Goal: Transaction & Acquisition: Download file/media

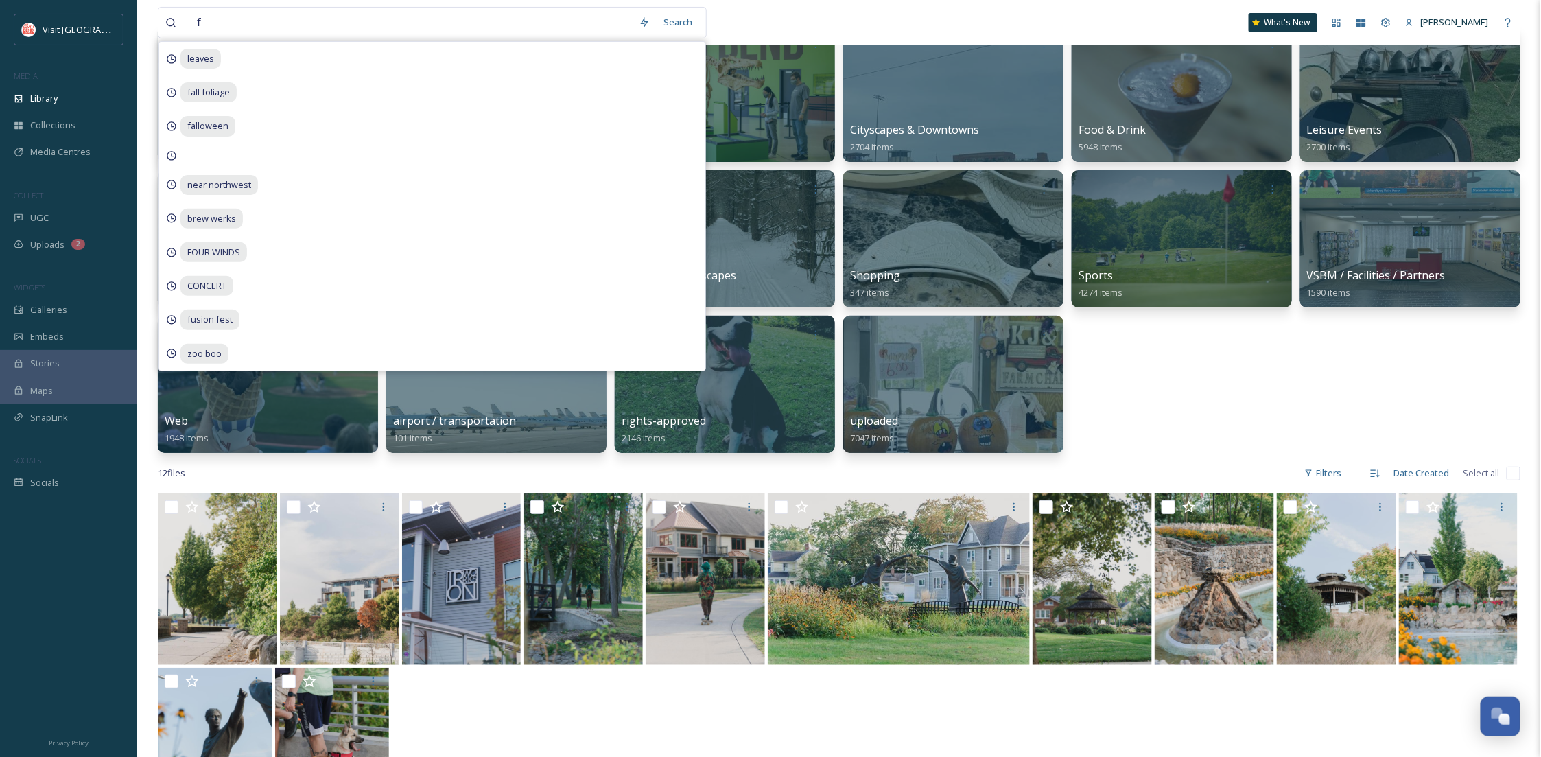
scroll to position [209, 0]
type input "fall"
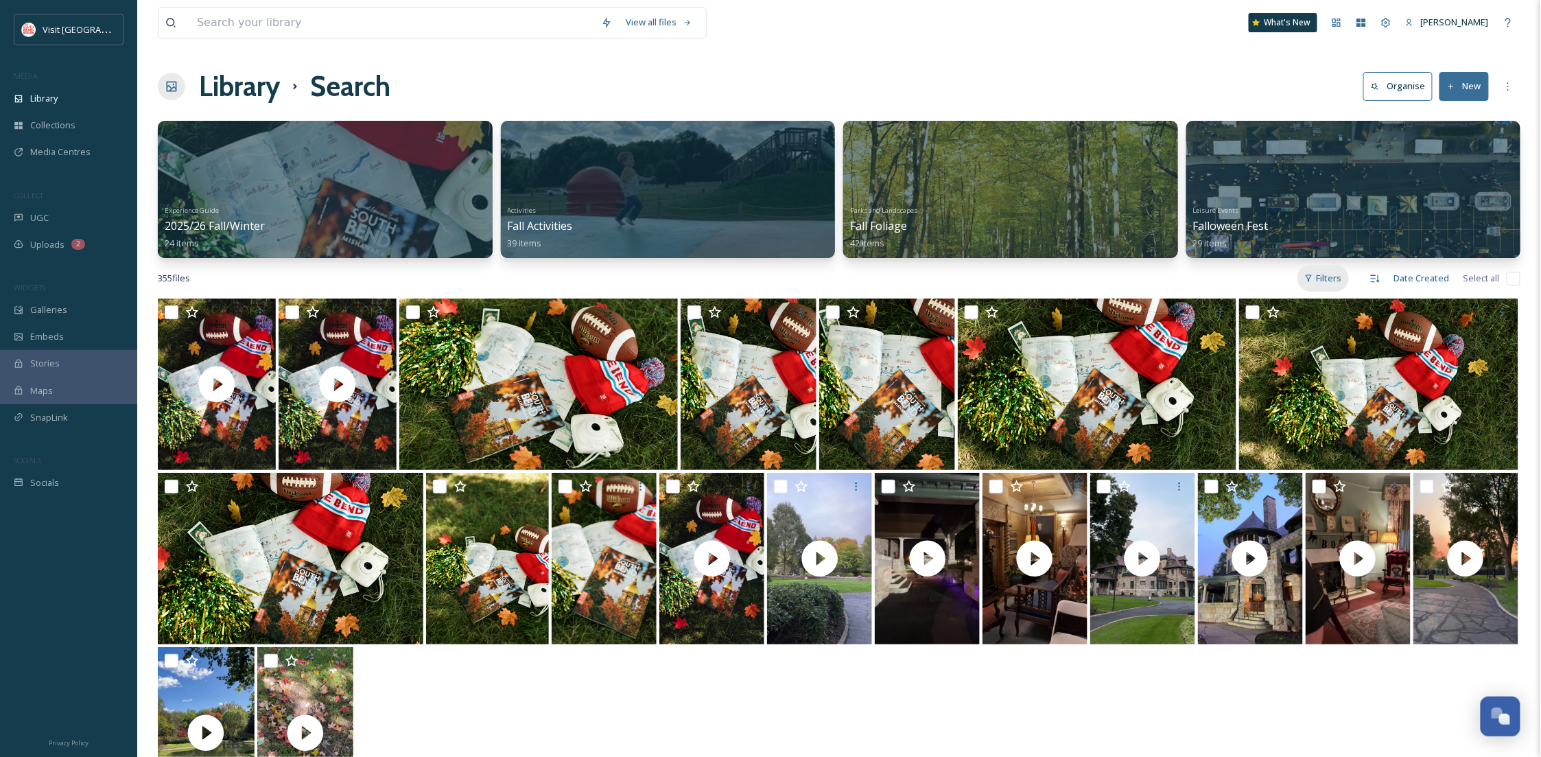
click at [1321, 268] on div "Filters" at bounding box center [1323, 278] width 51 height 27
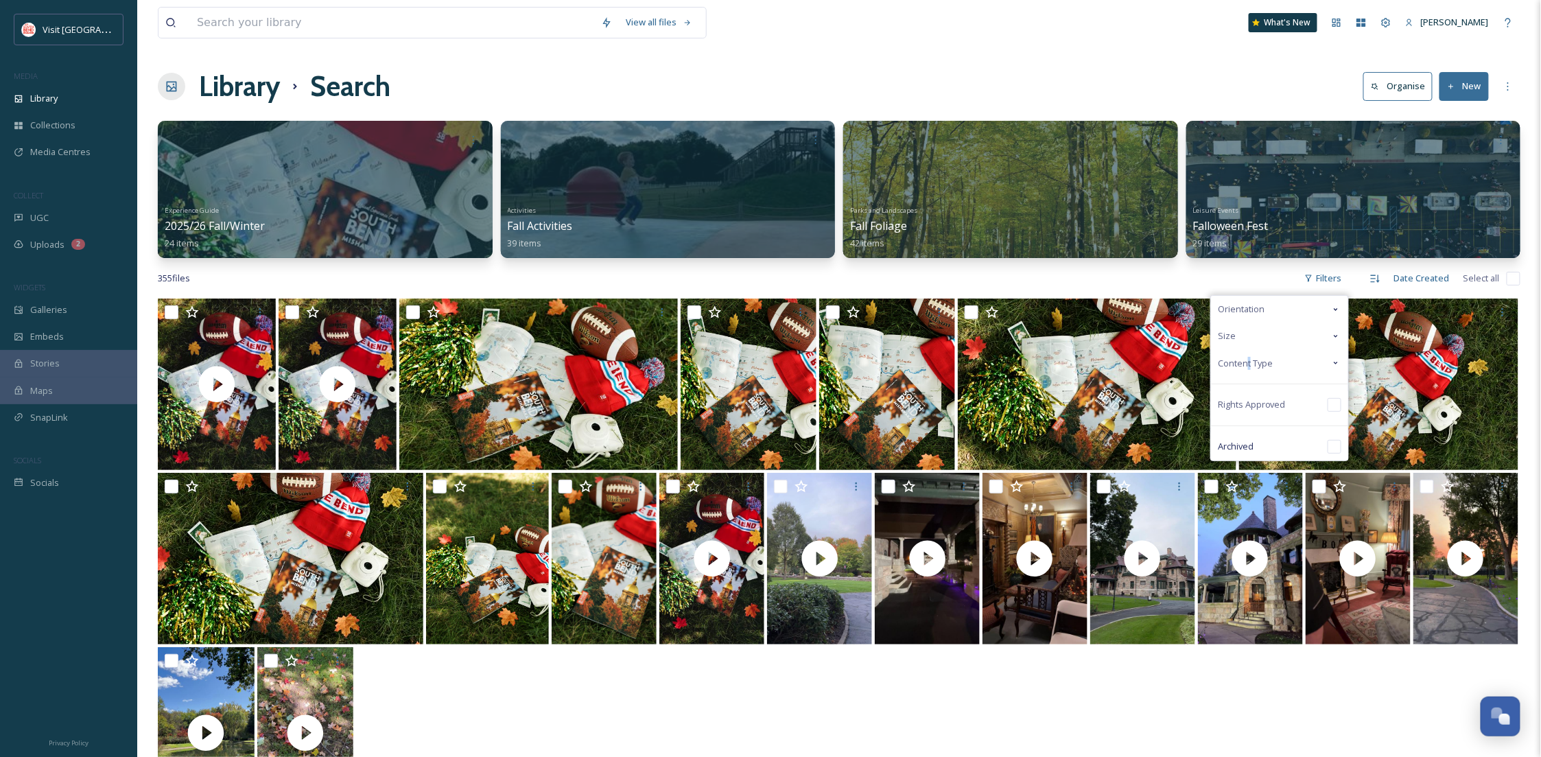
click at [1249, 364] on span "Content Type" at bounding box center [1245, 363] width 55 height 13
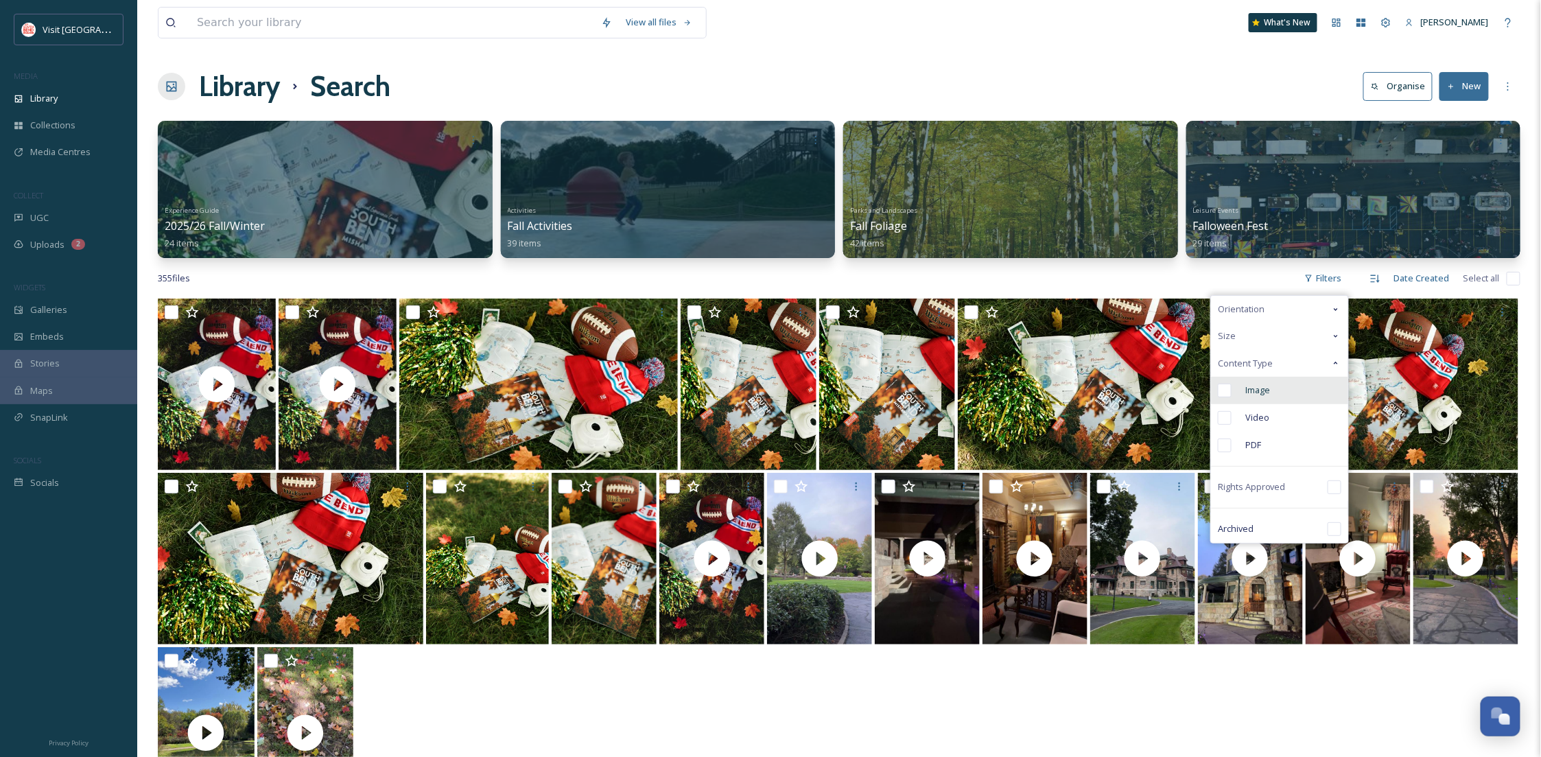
click at [1257, 397] on div "Image" at bounding box center [1279, 390] width 137 height 27
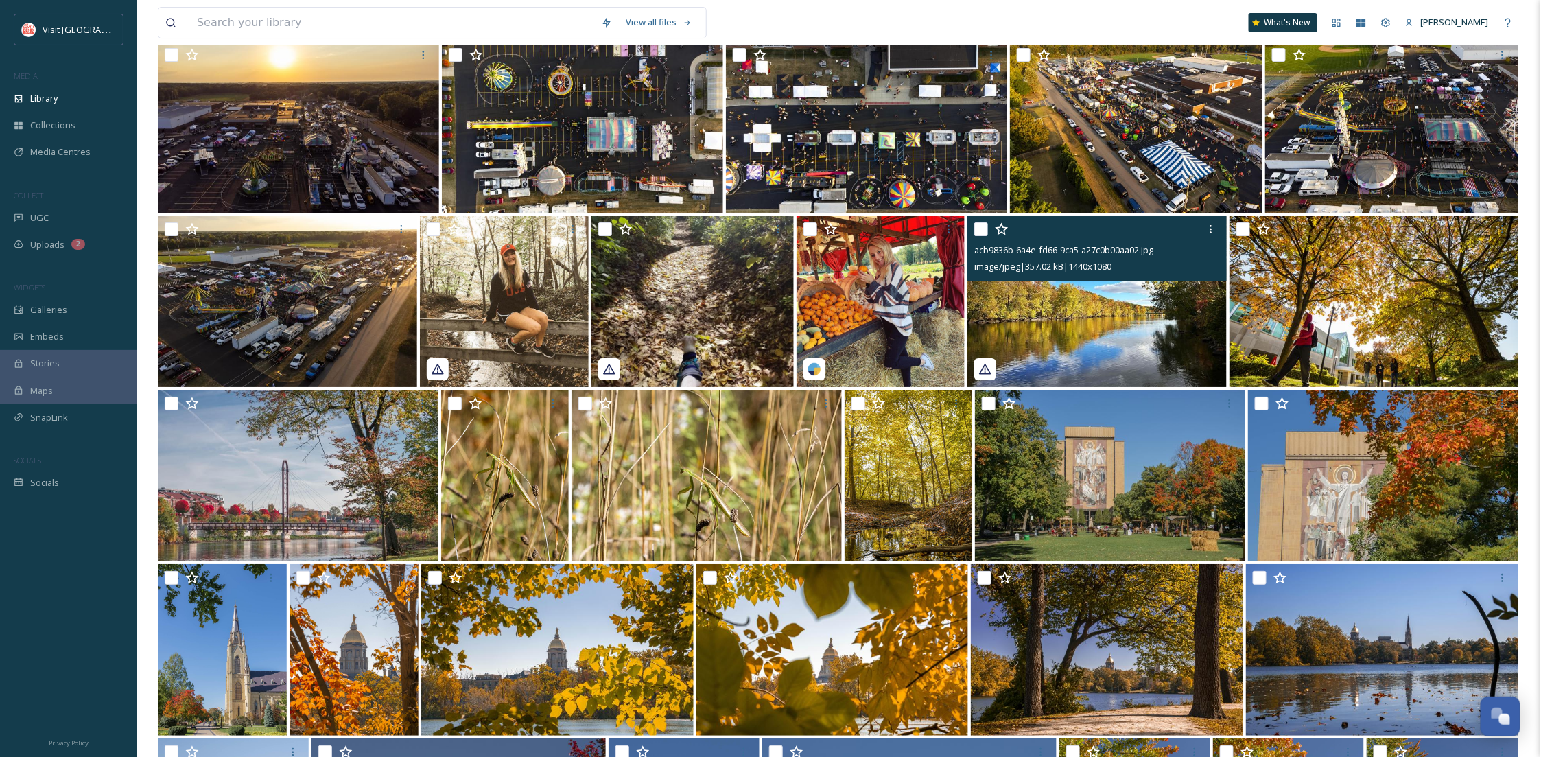
scroll to position [2399, 0]
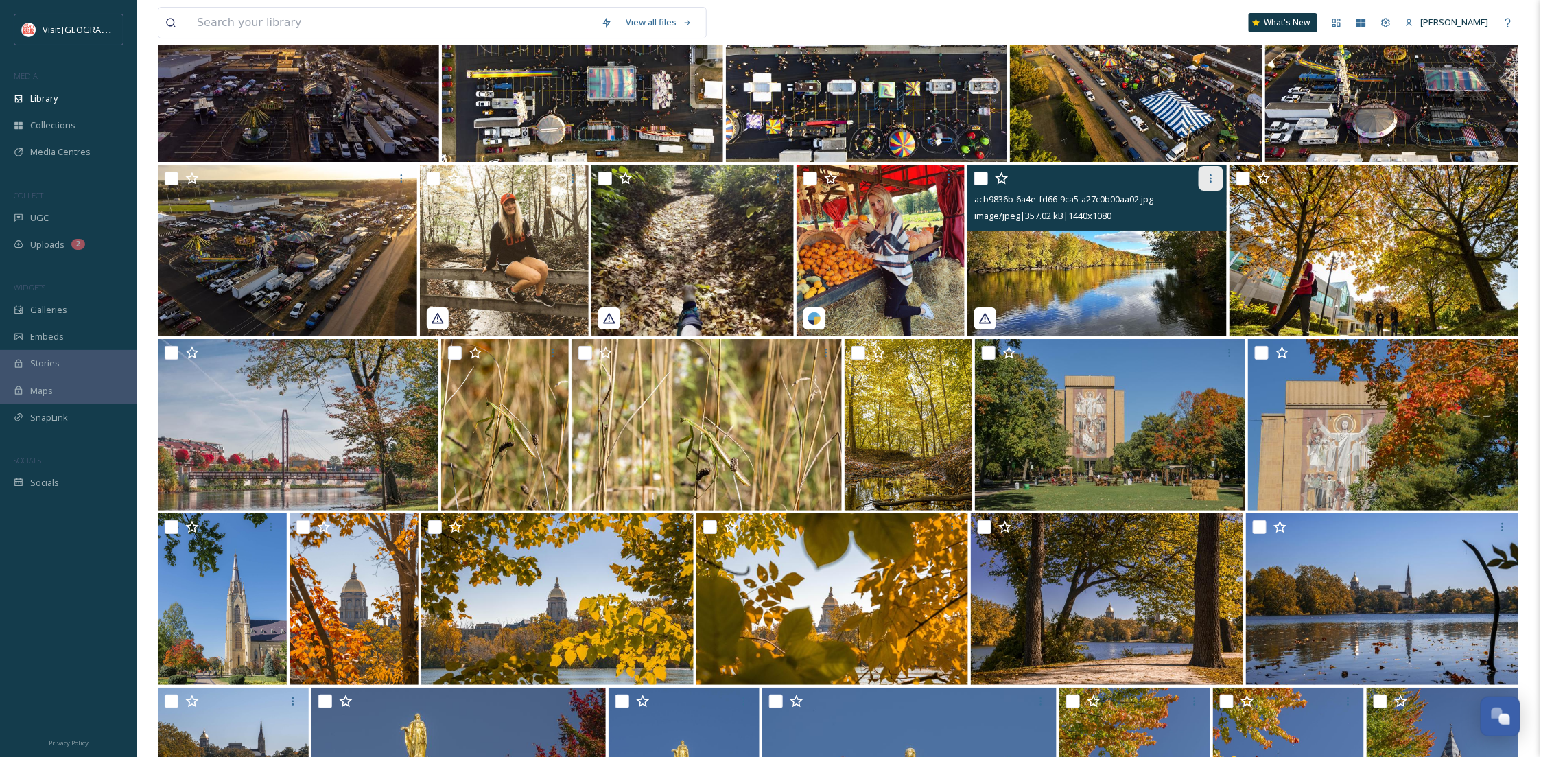
click at [1211, 182] on icon at bounding box center [1211, 178] width 2 height 8
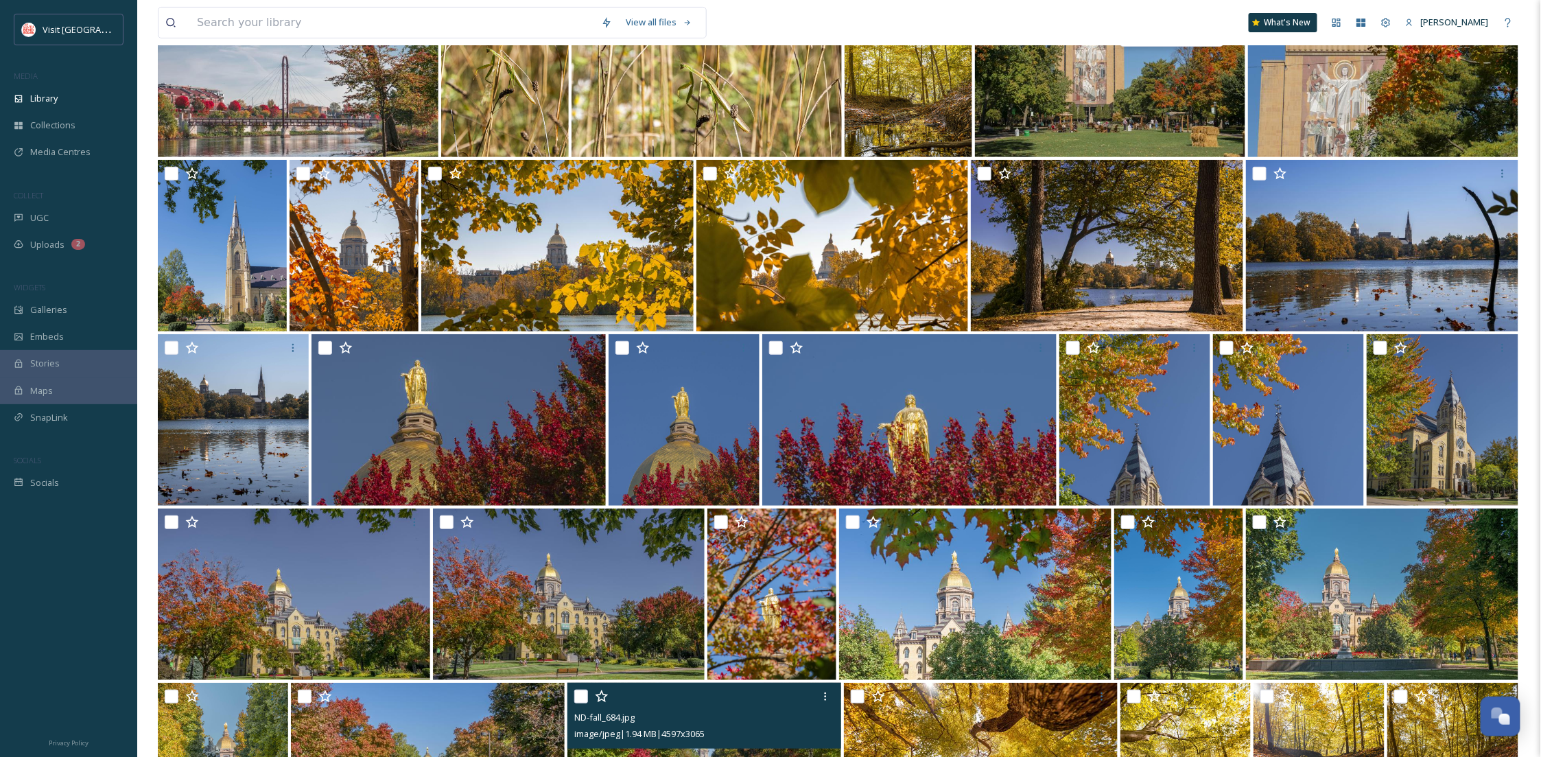
scroll to position [2643, 0]
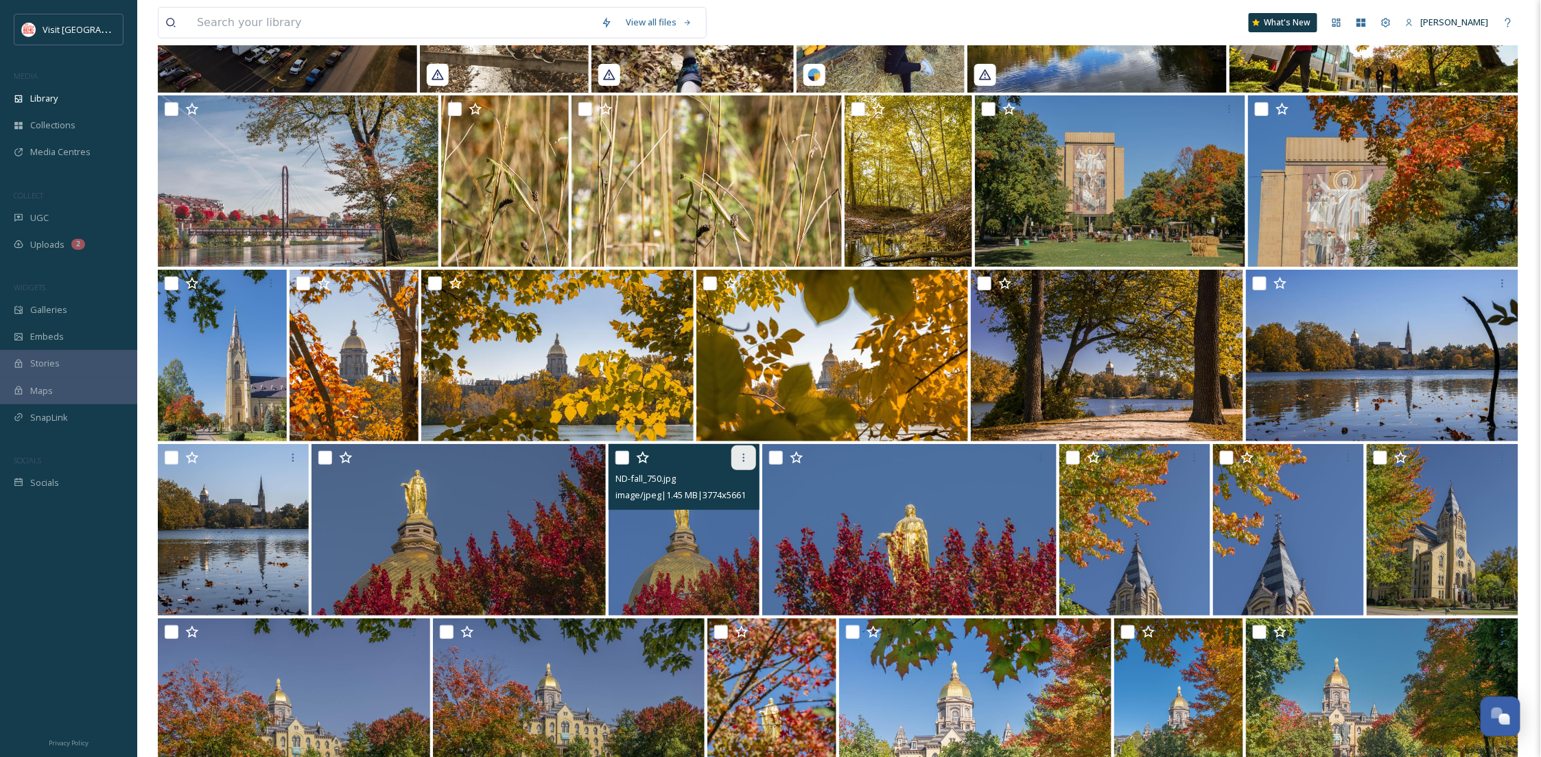
click at [733, 456] on div at bounding box center [743, 457] width 25 height 25
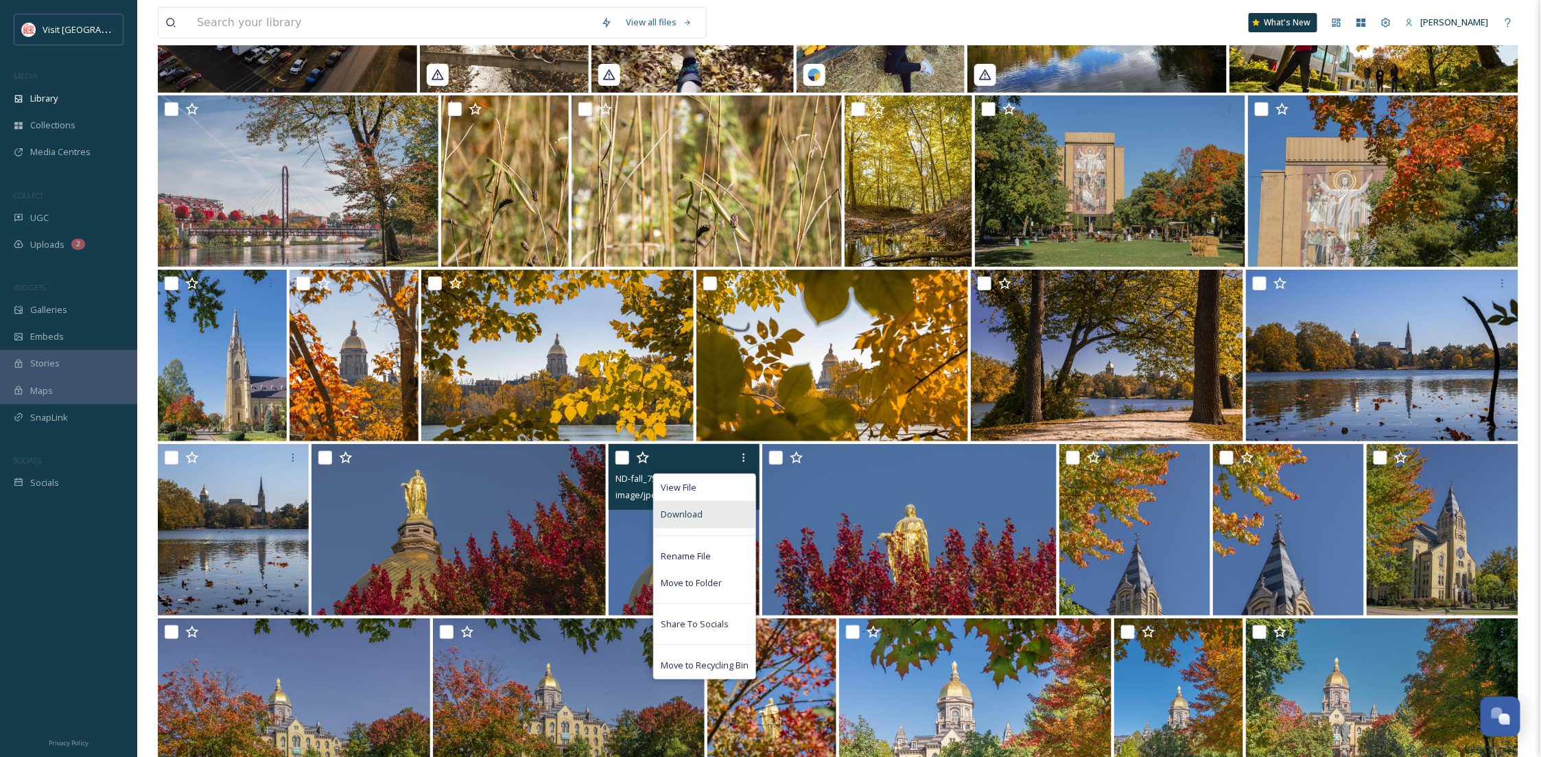
click at [700, 513] on span "Download" at bounding box center [682, 514] width 42 height 13
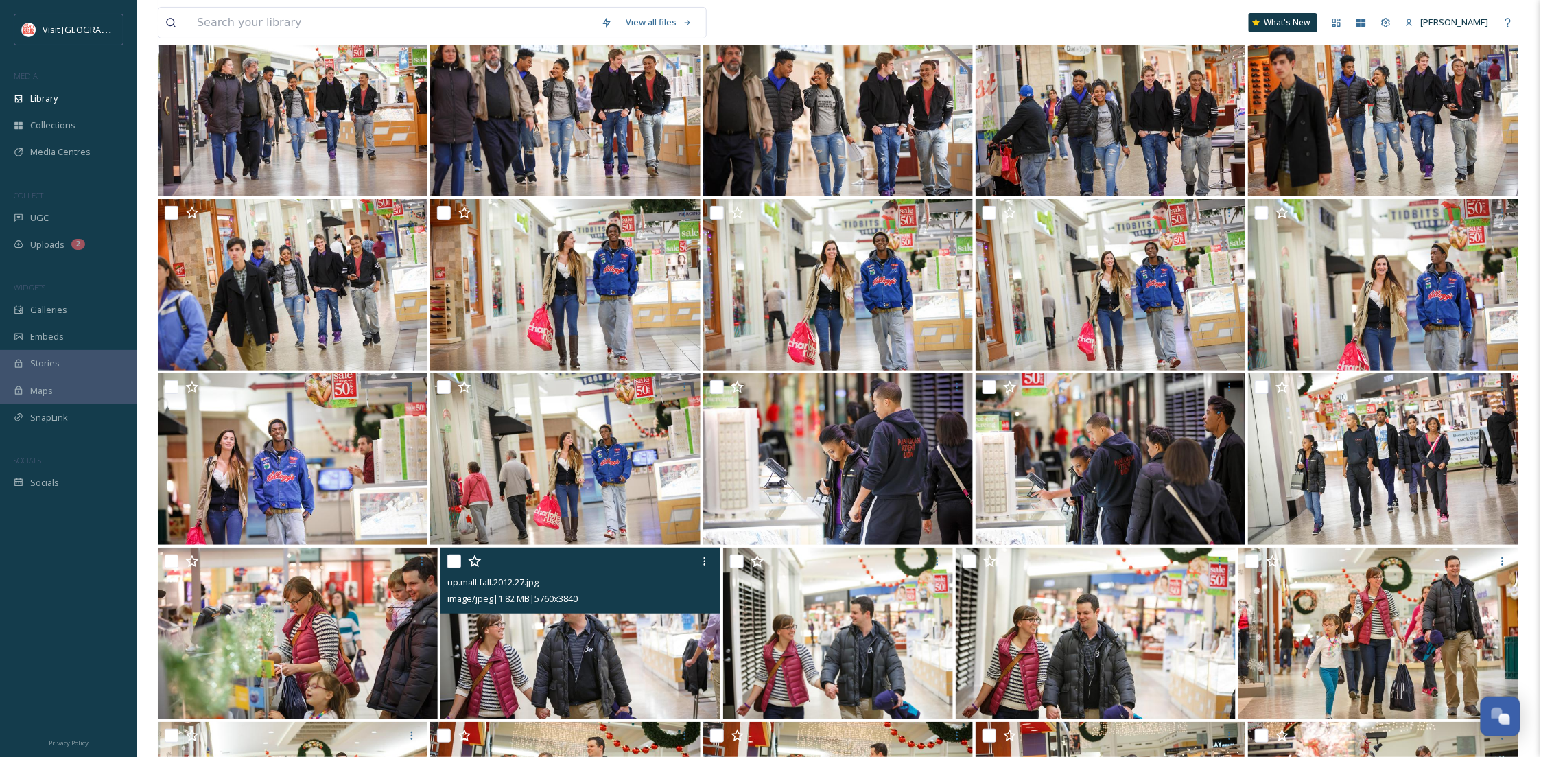
scroll to position [7644, 0]
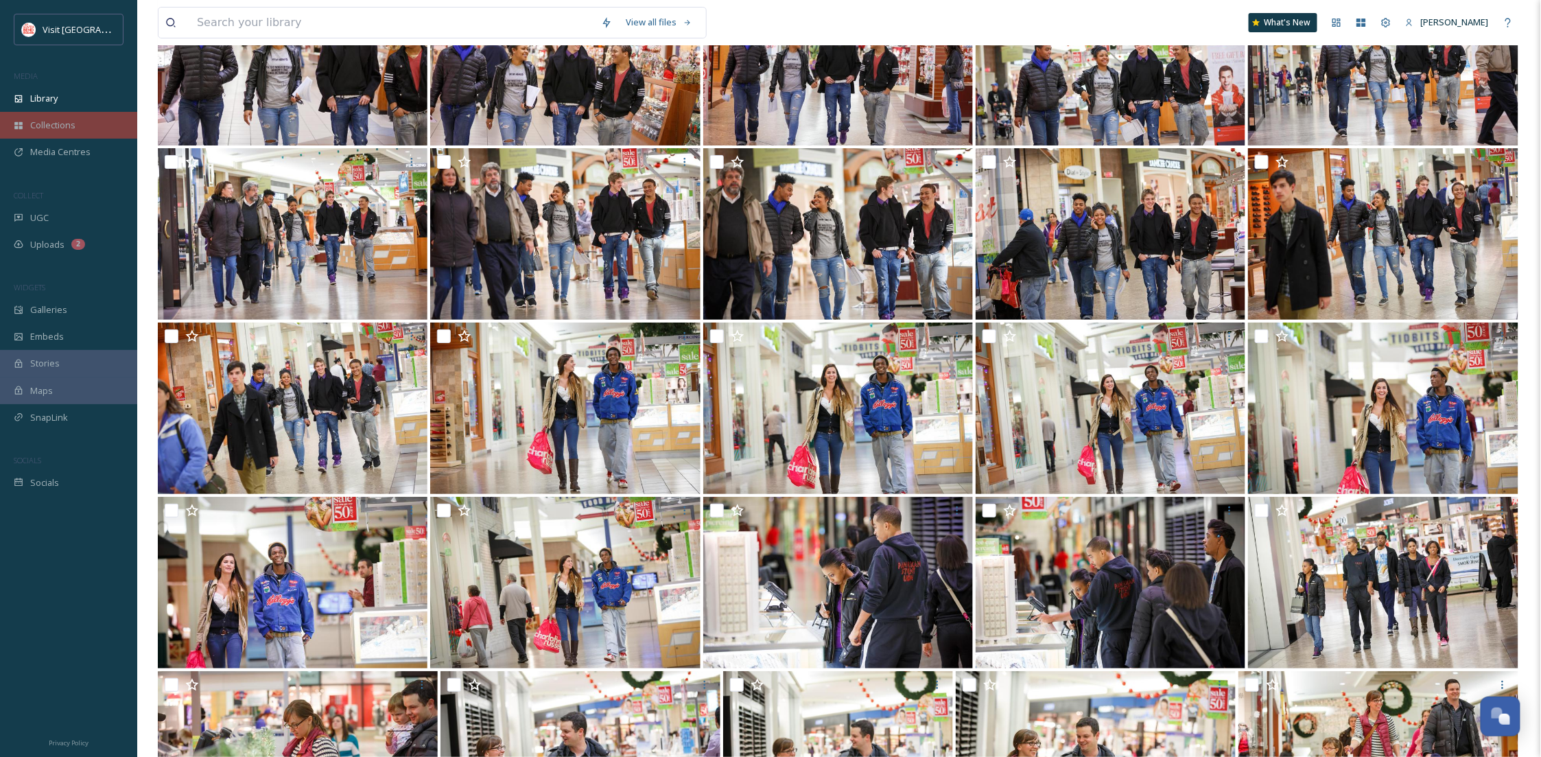
click at [63, 126] on span "Collections" at bounding box center [52, 125] width 45 height 13
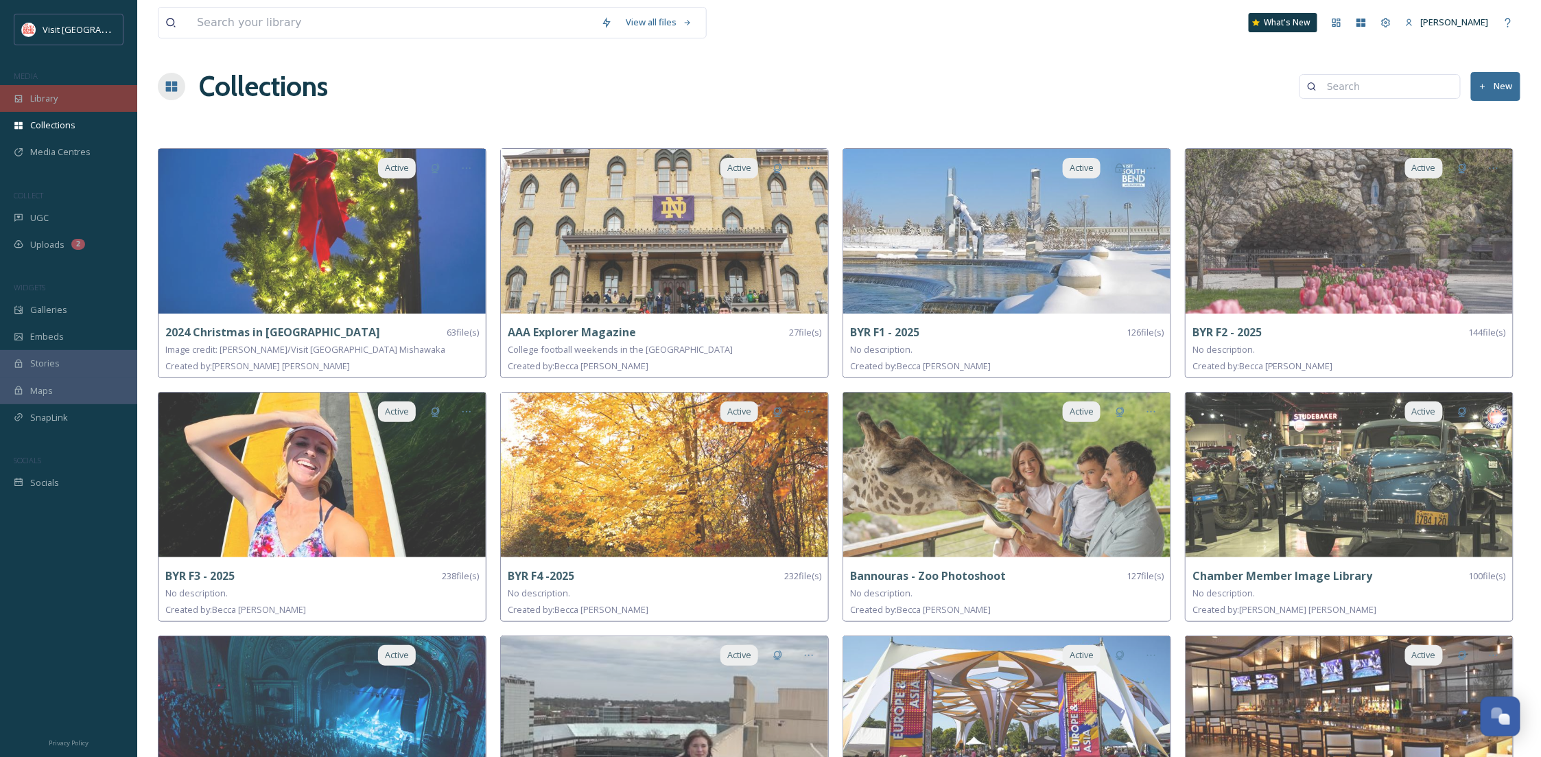
click at [54, 105] on span "Library" at bounding box center [43, 98] width 27 height 13
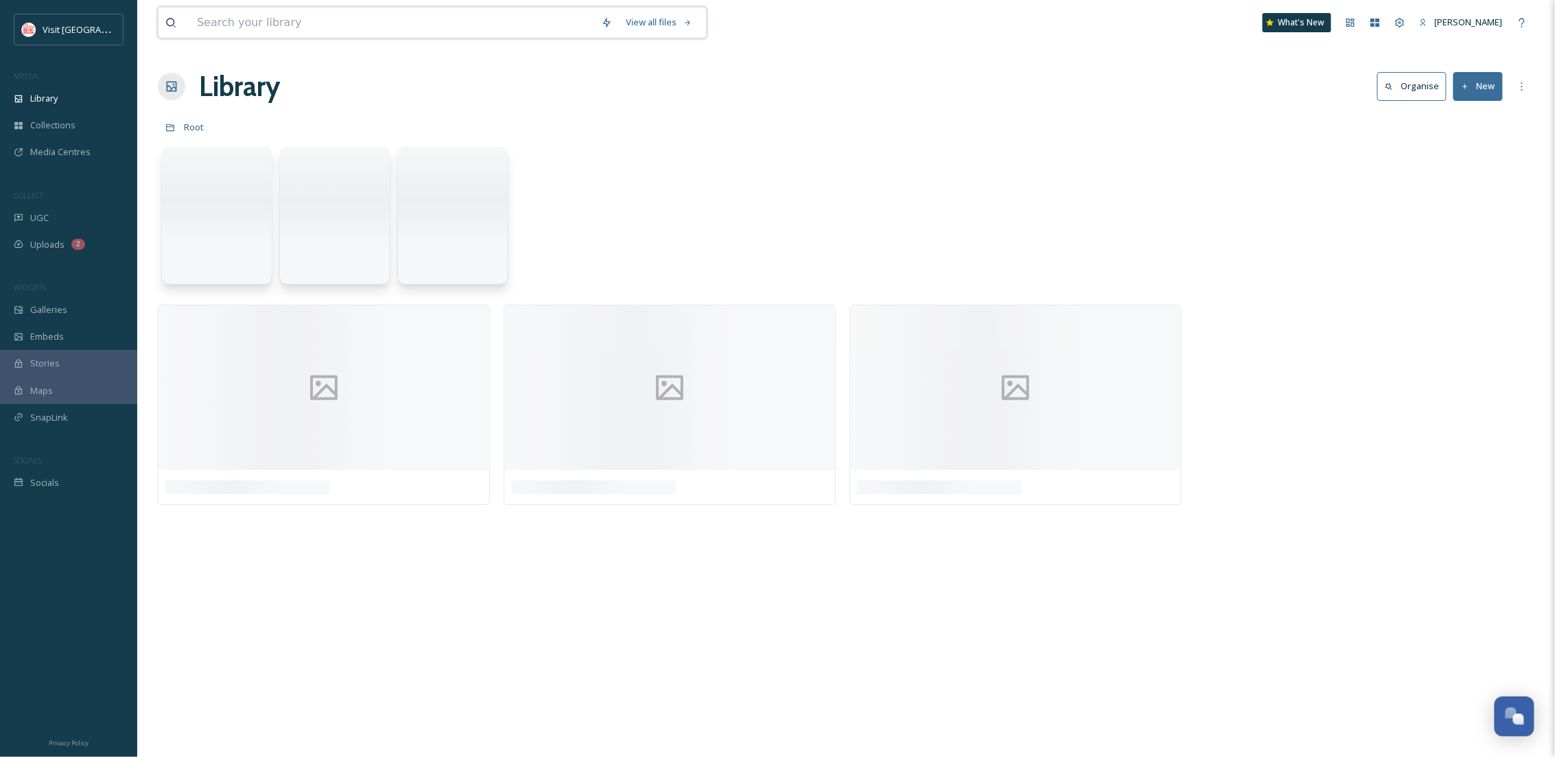
click at [228, 21] on input at bounding box center [392, 23] width 404 height 30
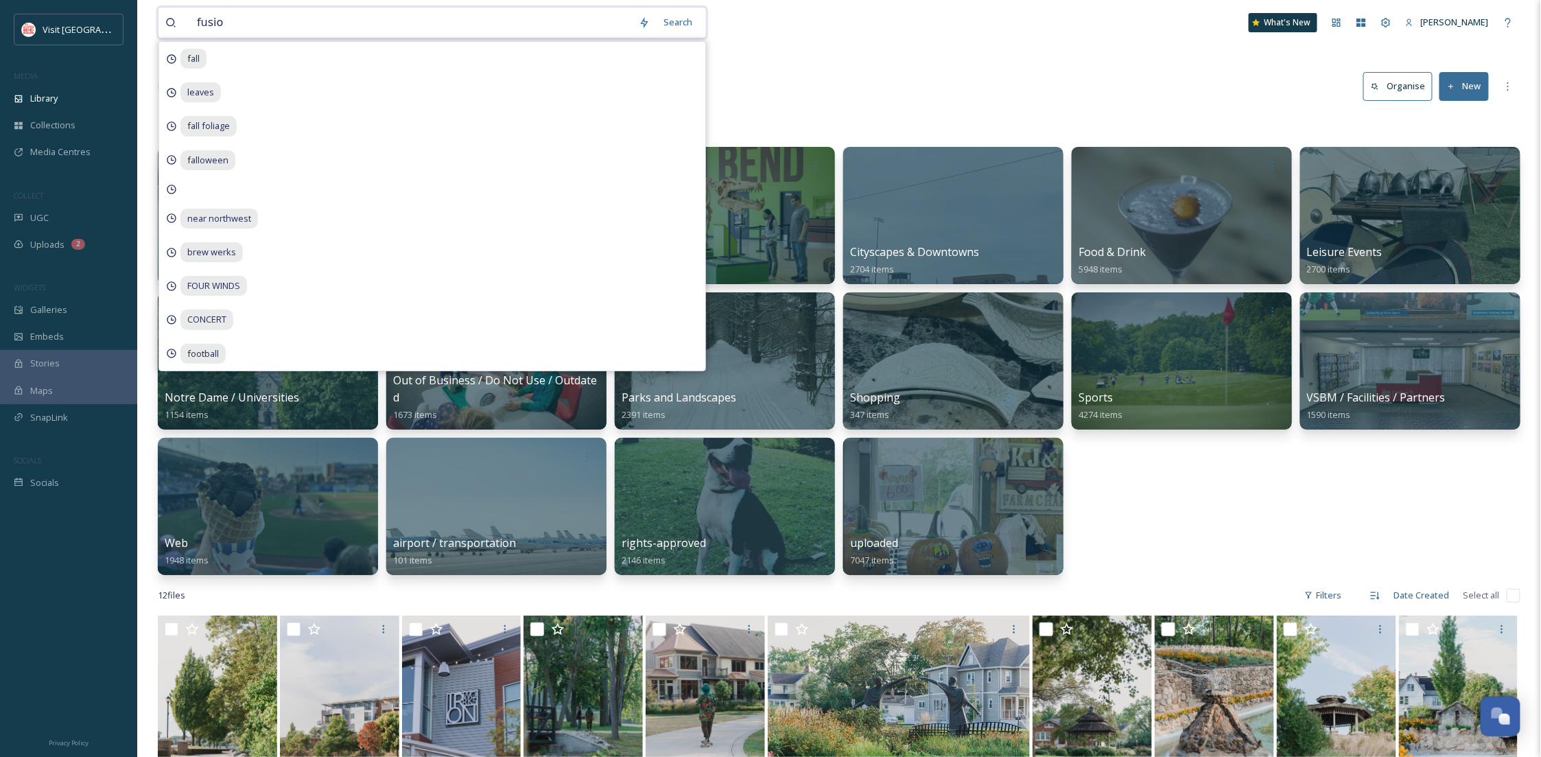
type input "fusion"
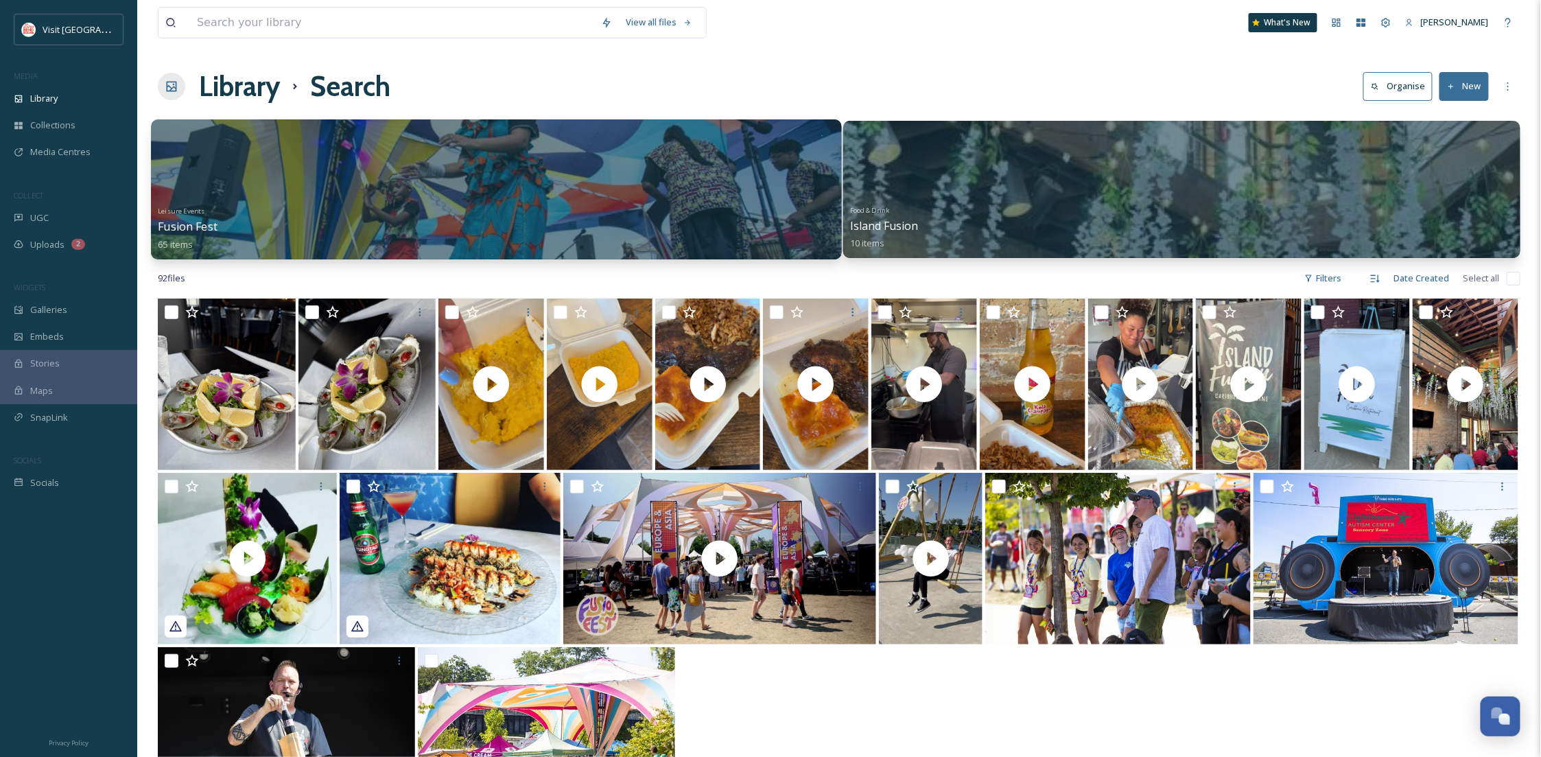
click at [743, 159] on div at bounding box center [496, 189] width 691 height 140
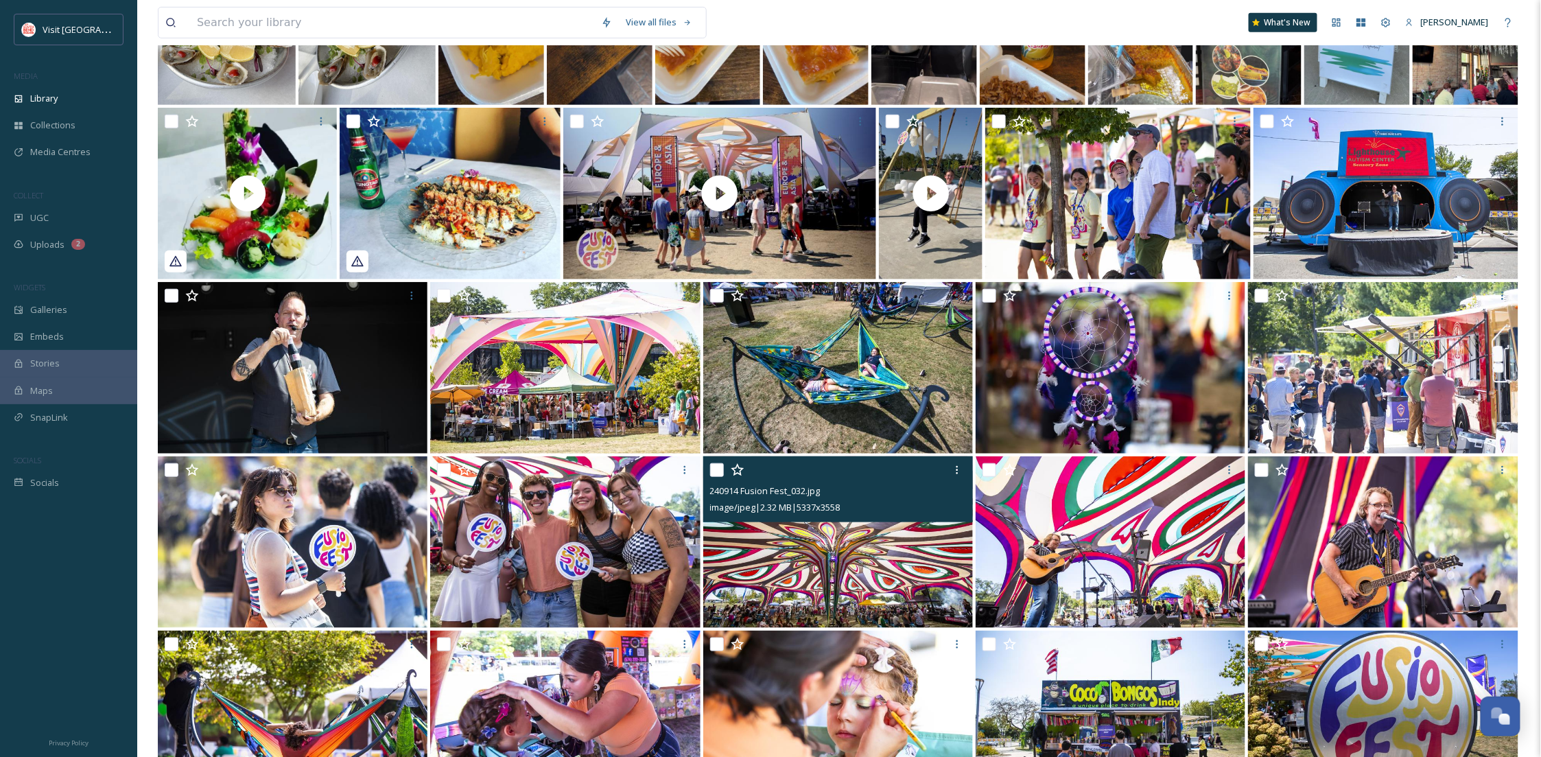
scroll to position [421, 0]
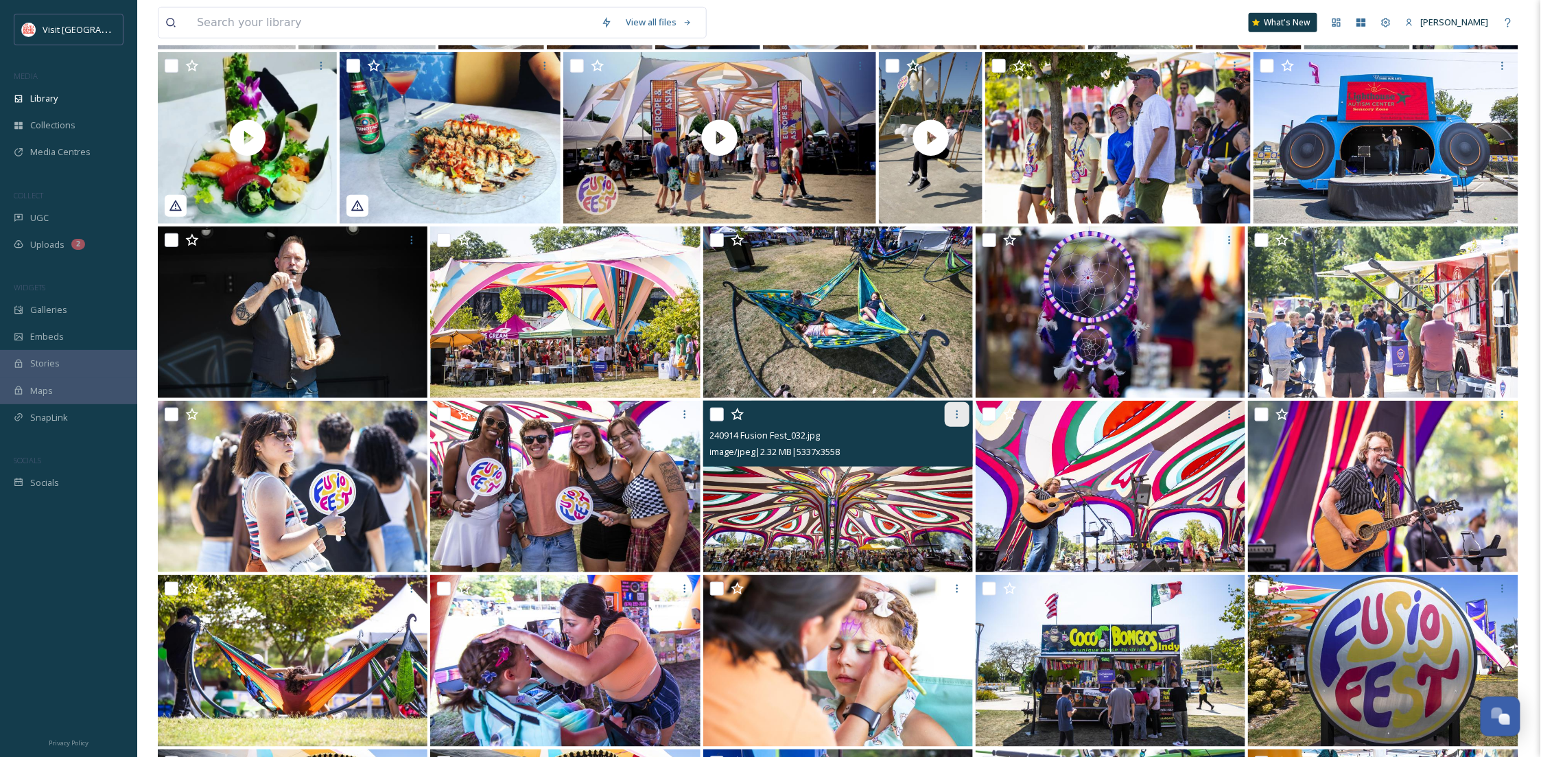
click at [956, 421] on div at bounding box center [957, 414] width 25 height 25
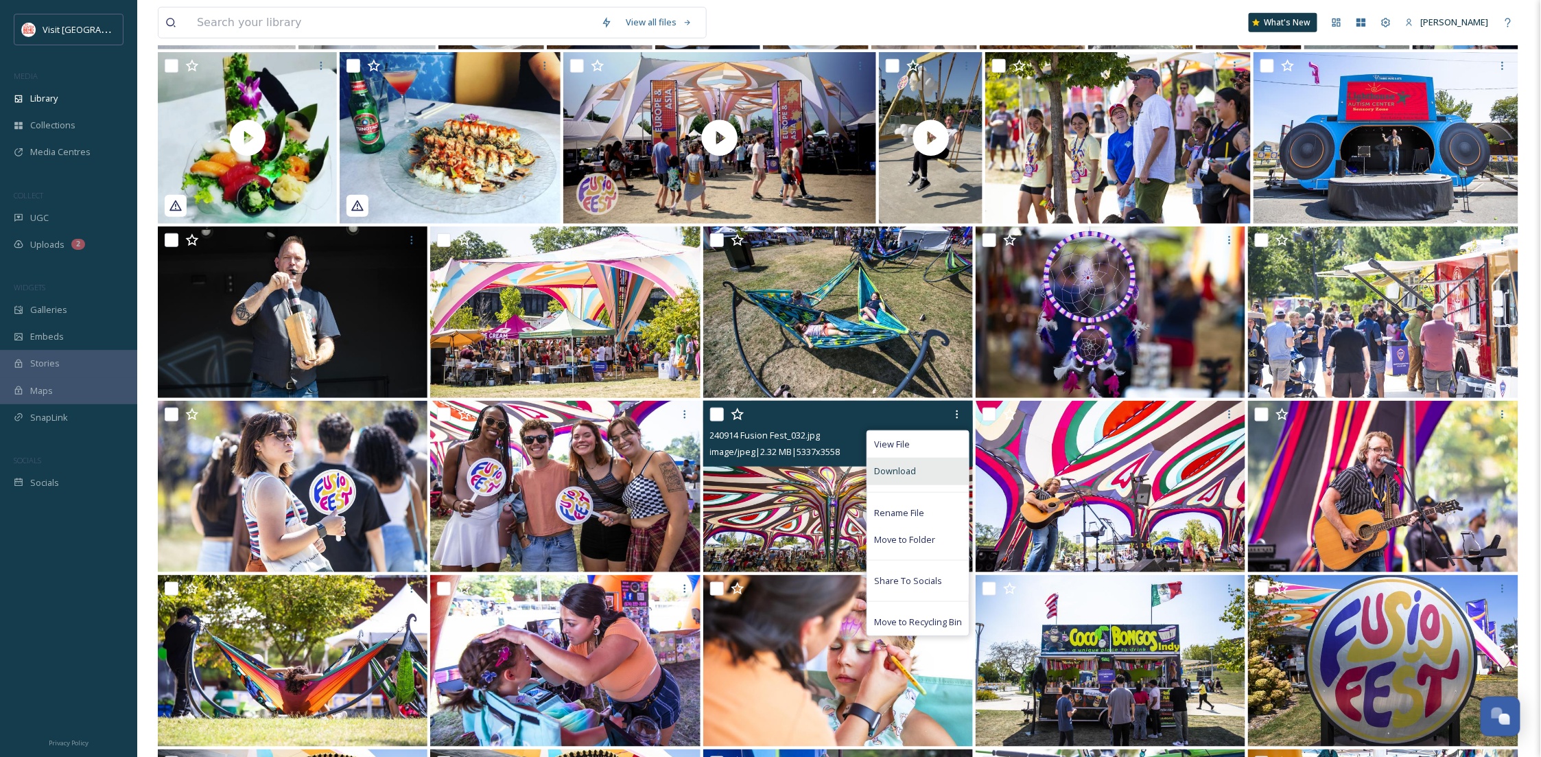
click at [930, 468] on div "Download" at bounding box center [918, 471] width 102 height 27
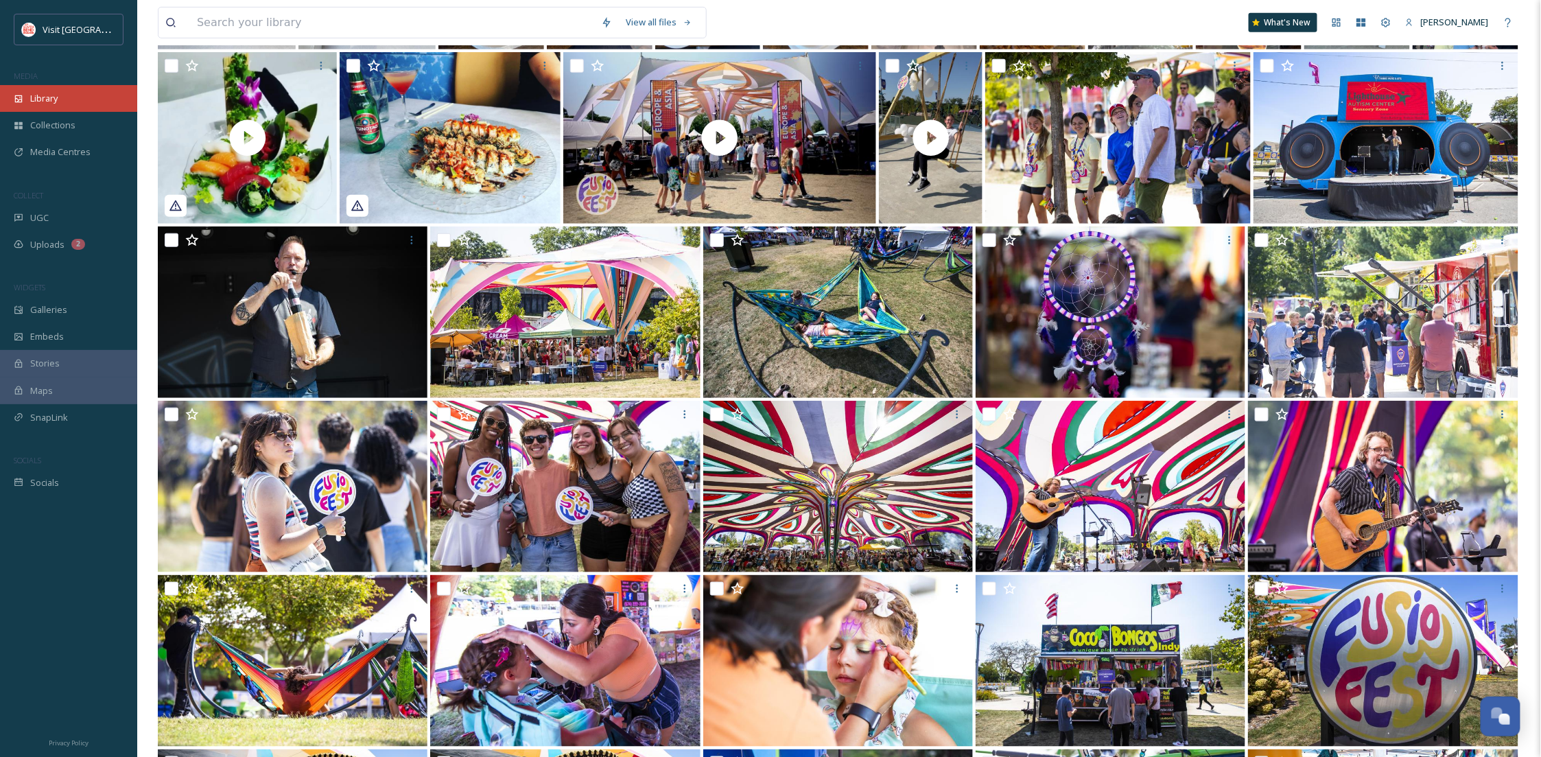
click at [32, 106] on div "Library" at bounding box center [68, 98] width 137 height 27
